Goal: Task Accomplishment & Management: Use online tool/utility

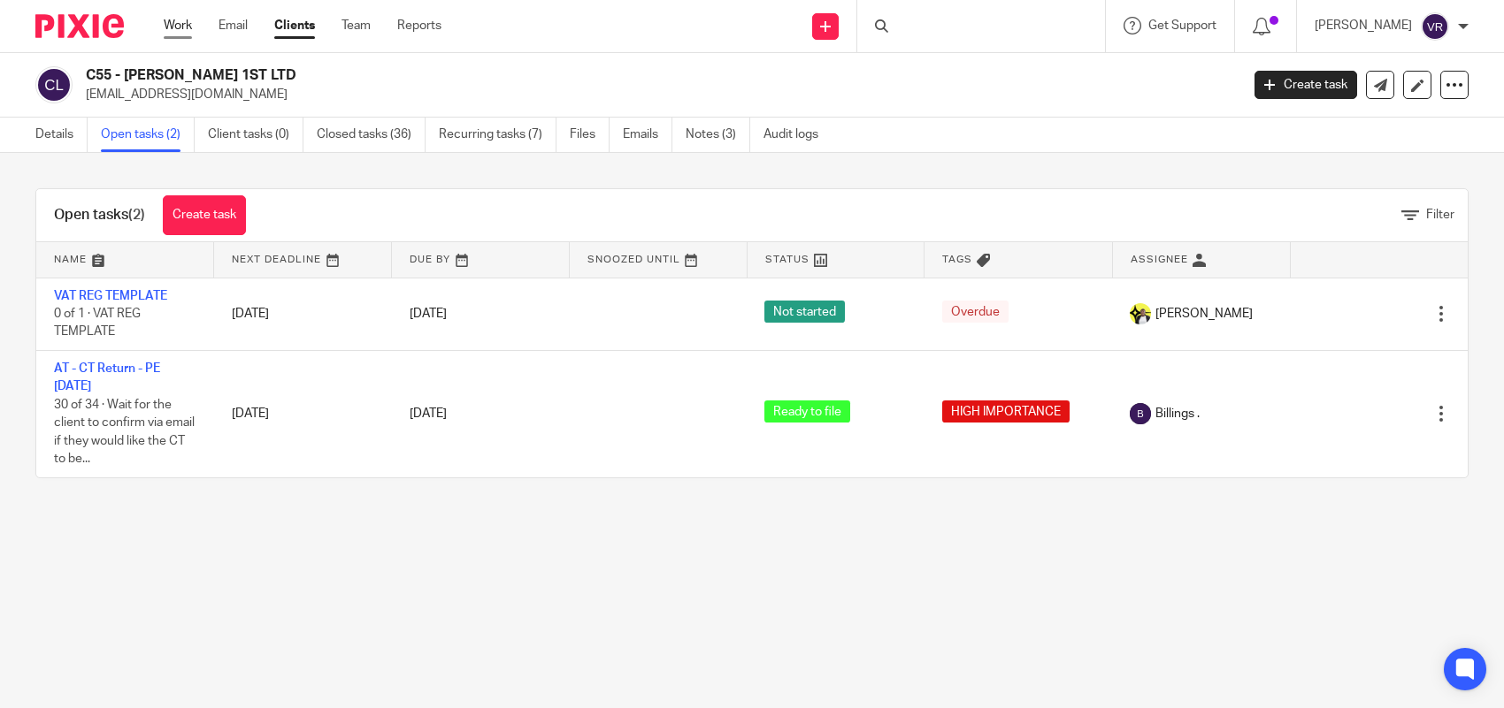
click at [168, 23] on link "Work" at bounding box center [178, 26] width 28 height 18
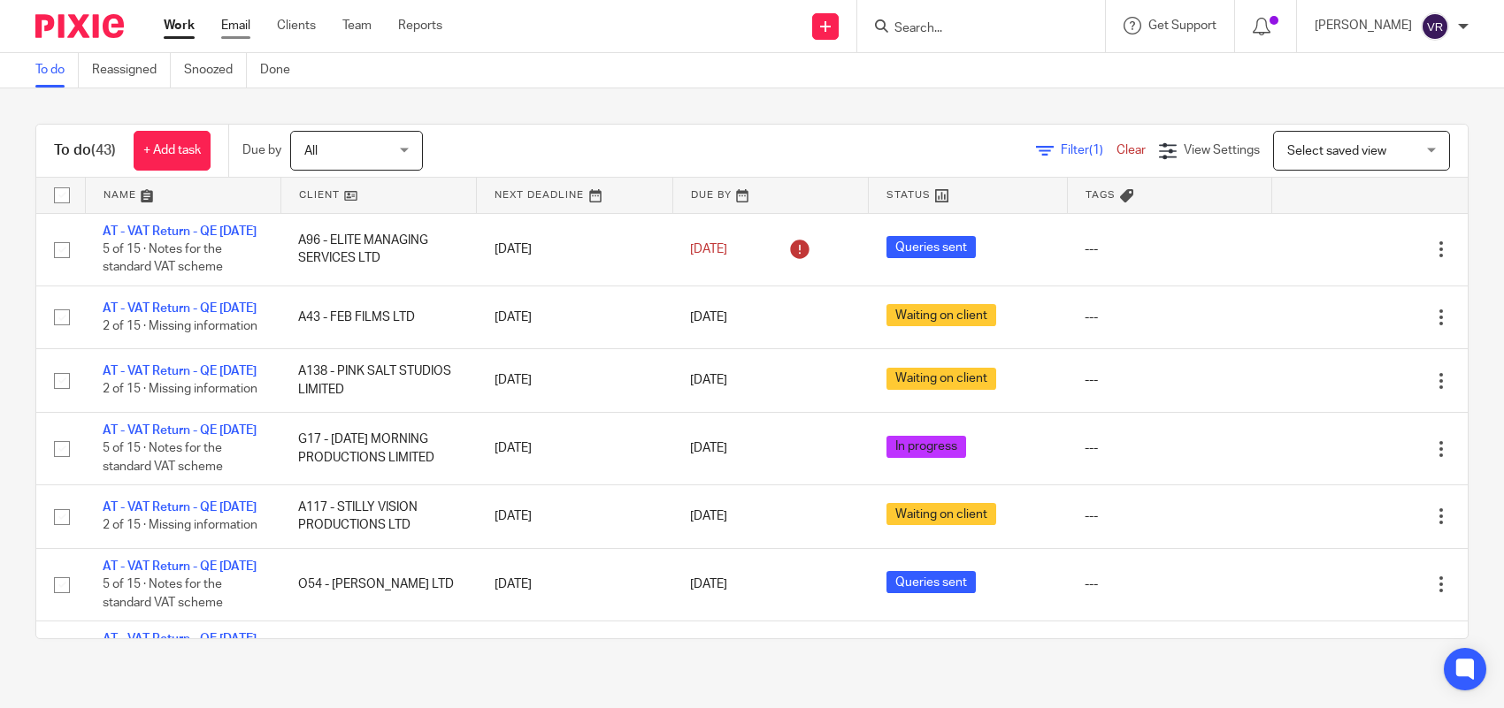
click at [226, 24] on link "Email" at bounding box center [235, 26] width 29 height 18
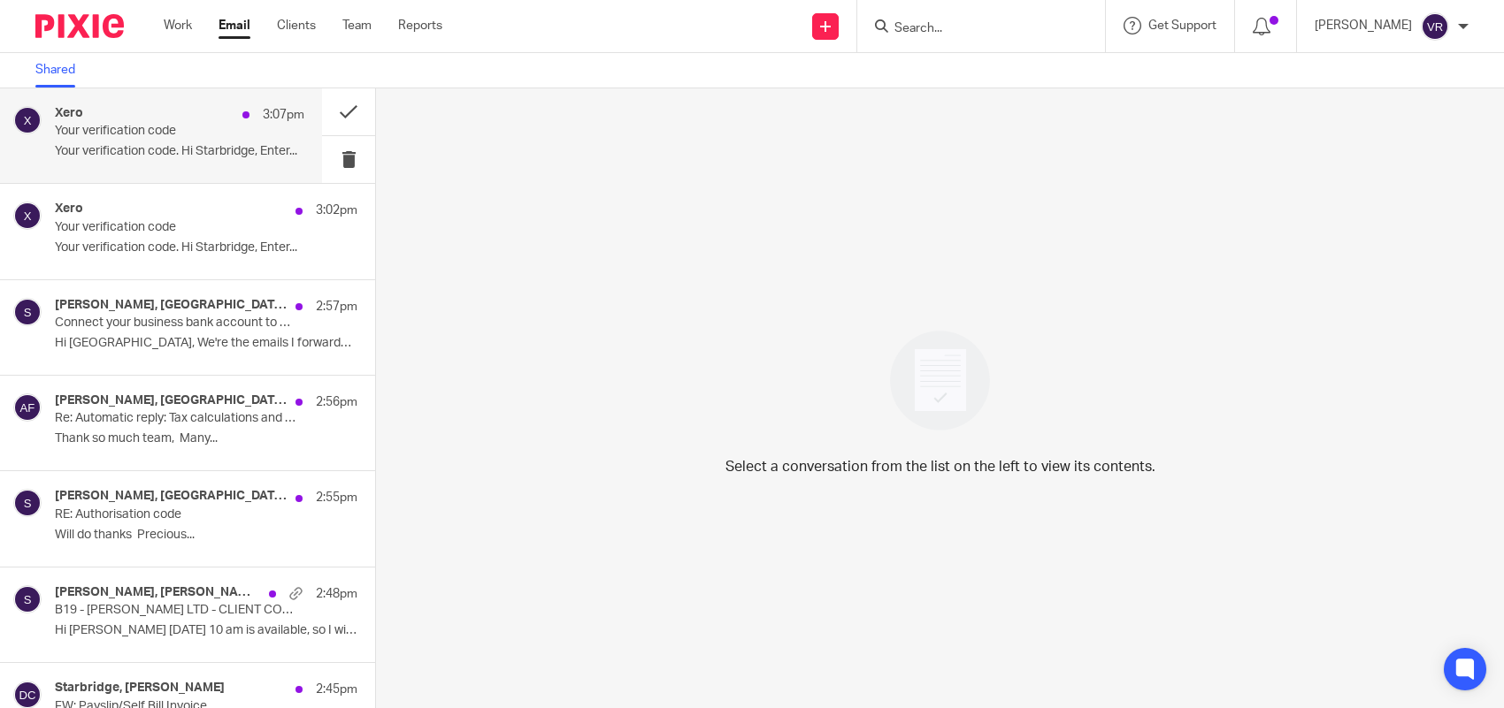
click at [235, 153] on p "Your verification code. Hi Starbridge, Enter..." at bounding box center [179, 151] width 249 height 15
